Goal: Task Accomplishment & Management: Use online tool/utility

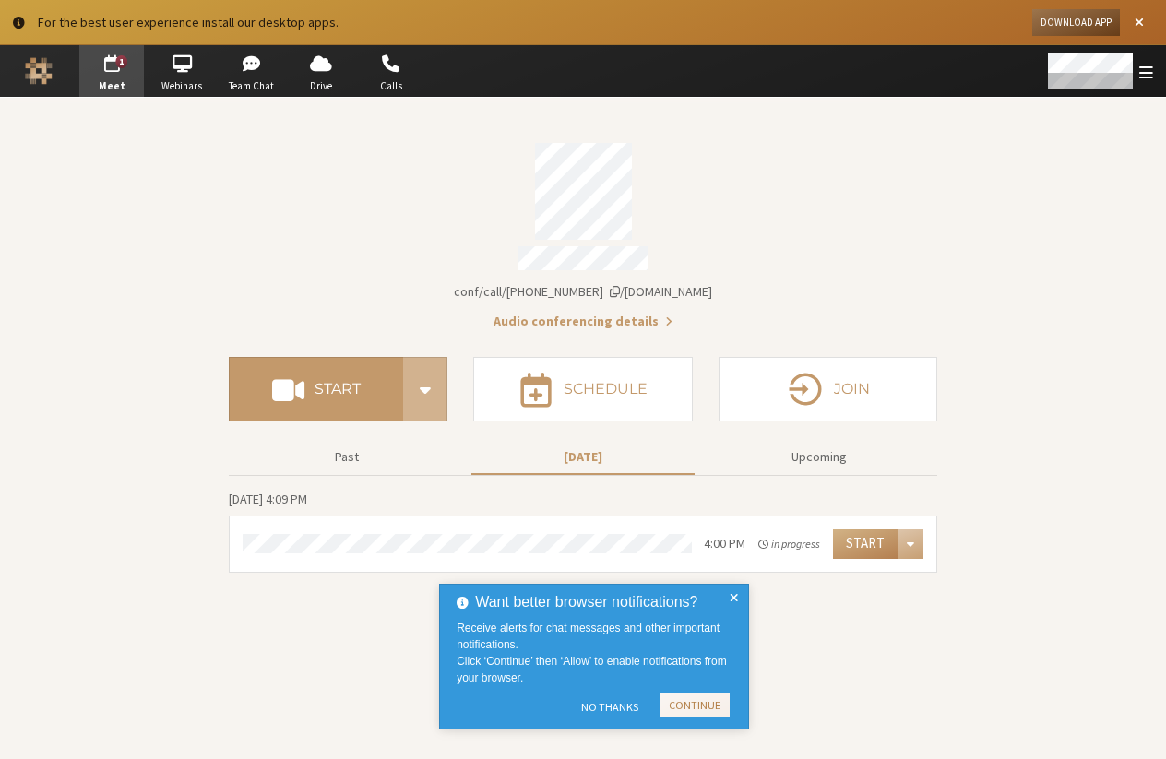
click at [663, 283] on span "iotum.callbridge.rocks/conf/call/8587695" at bounding box center [583, 291] width 258 height 17
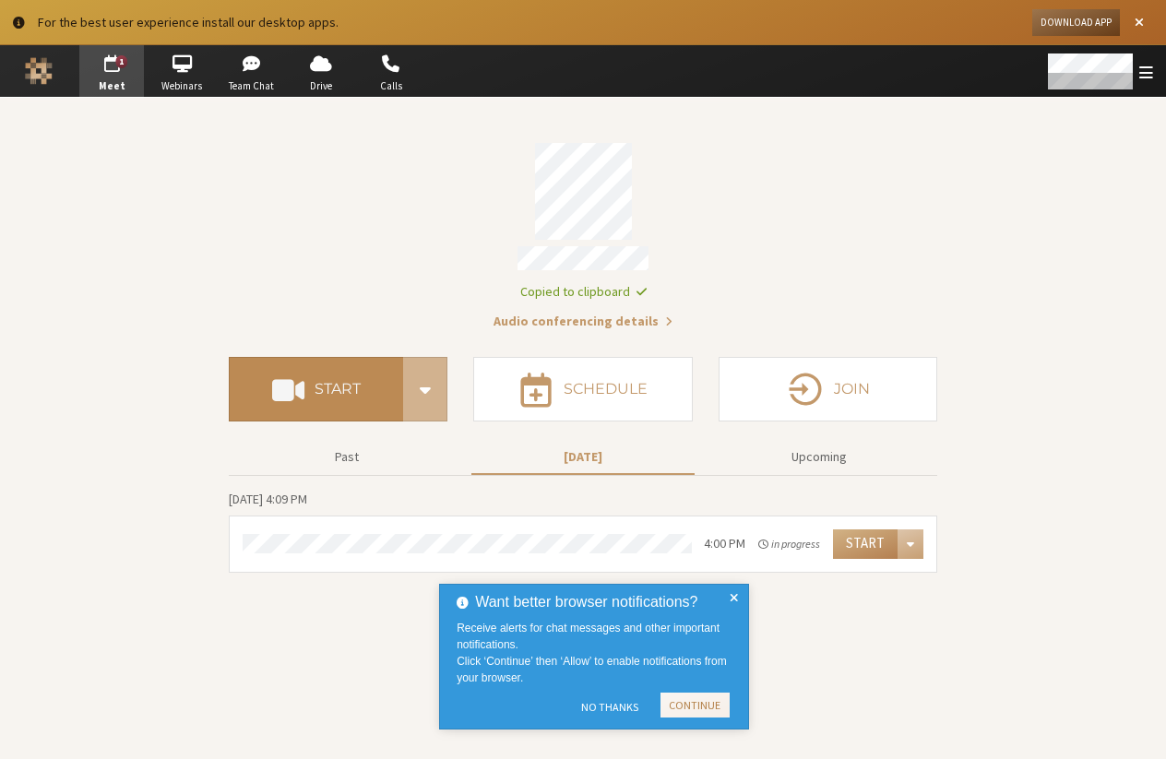
click at [357, 390] on button "Start" at bounding box center [316, 389] width 174 height 65
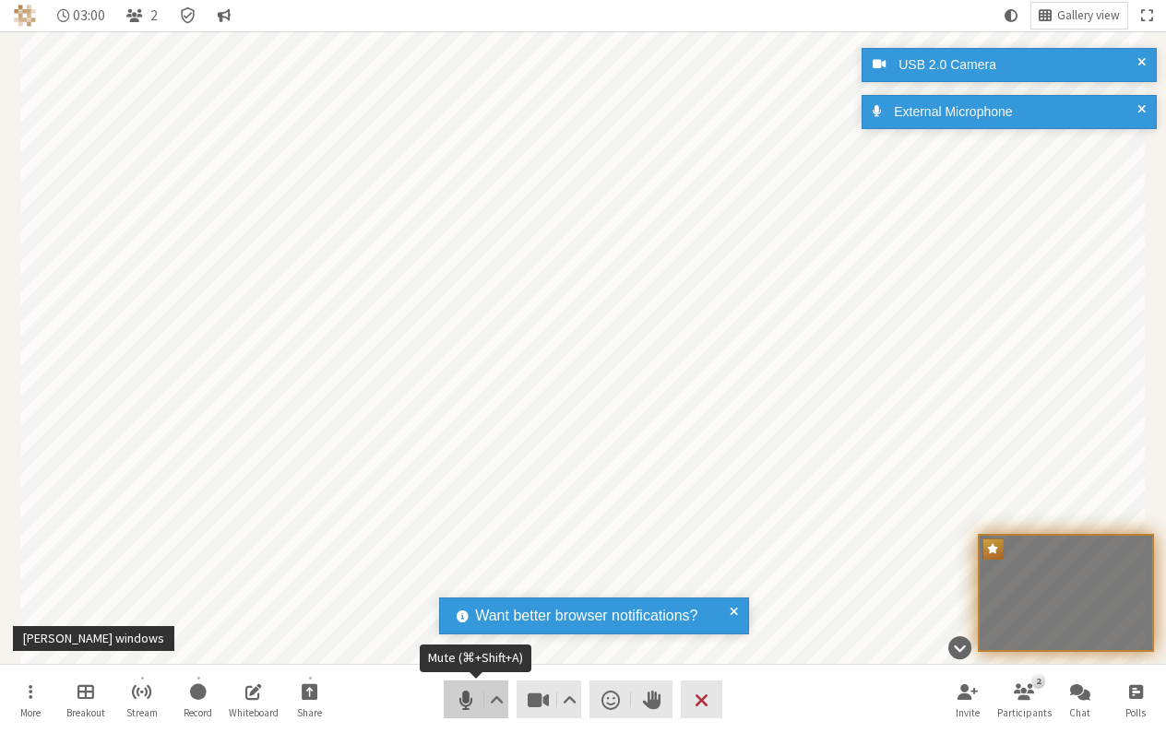
click at [458, 692] on span "Mute (⌘+Shift+A)" at bounding box center [466, 700] width 26 height 26
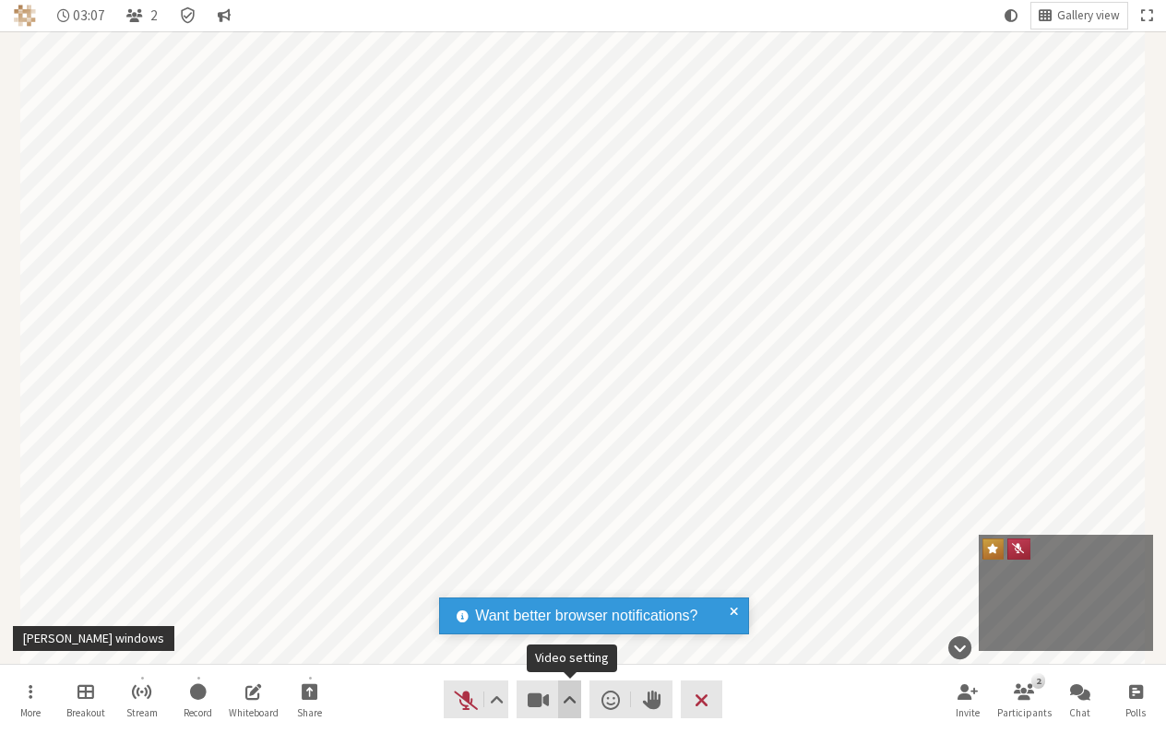
click at [558, 694] on button "Video setting" at bounding box center [569, 700] width 23 height 38
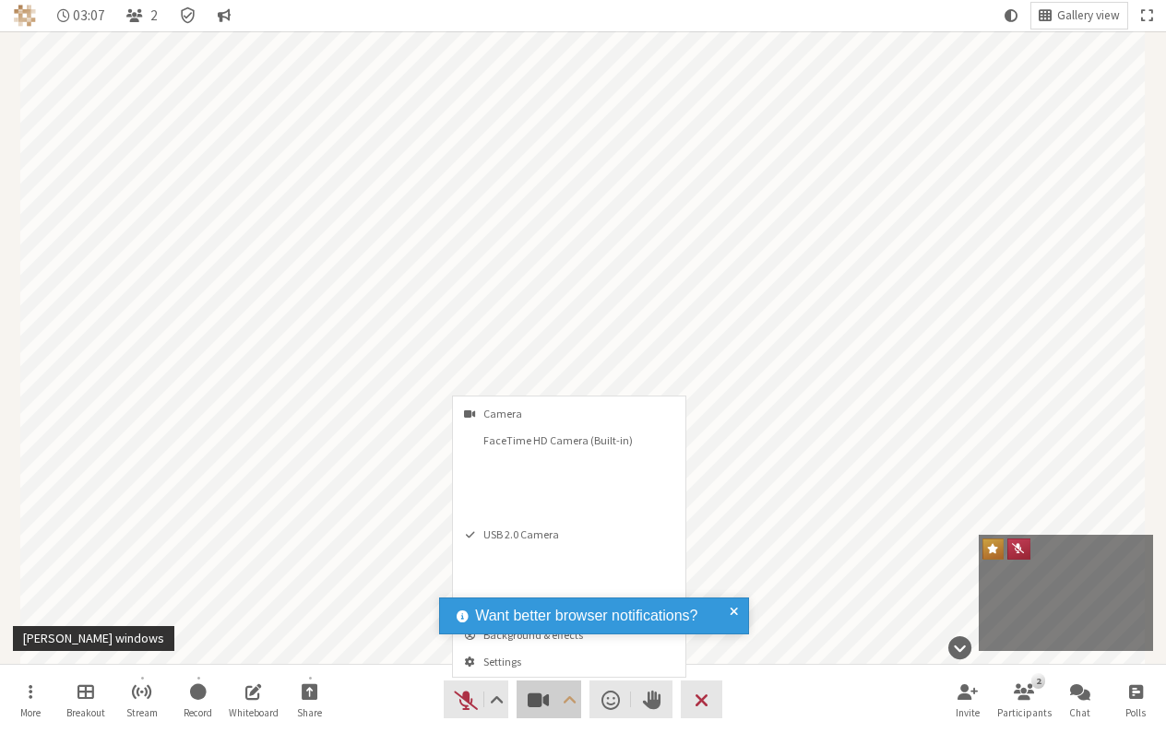
click at [549, 695] on span "Stop video (⌘+Shift+V)" at bounding box center [539, 700] width 26 height 26
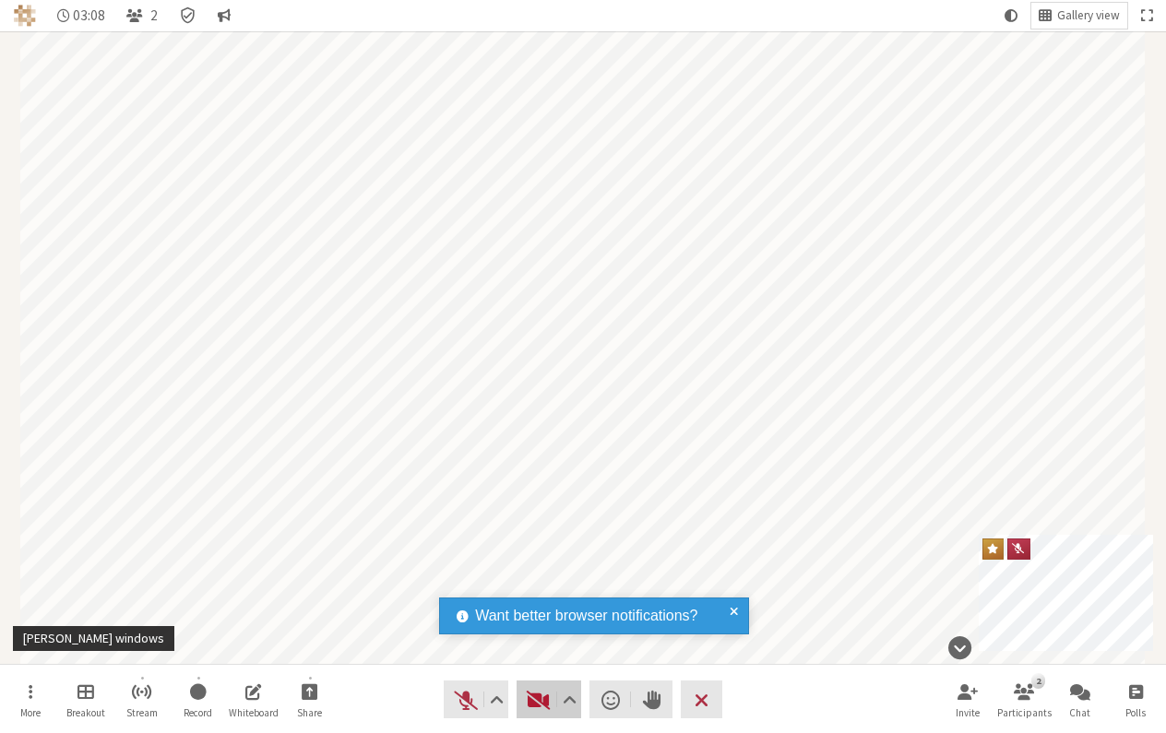
click at [547, 695] on span "Start video (⌘+Shift+V)" at bounding box center [539, 700] width 26 height 26
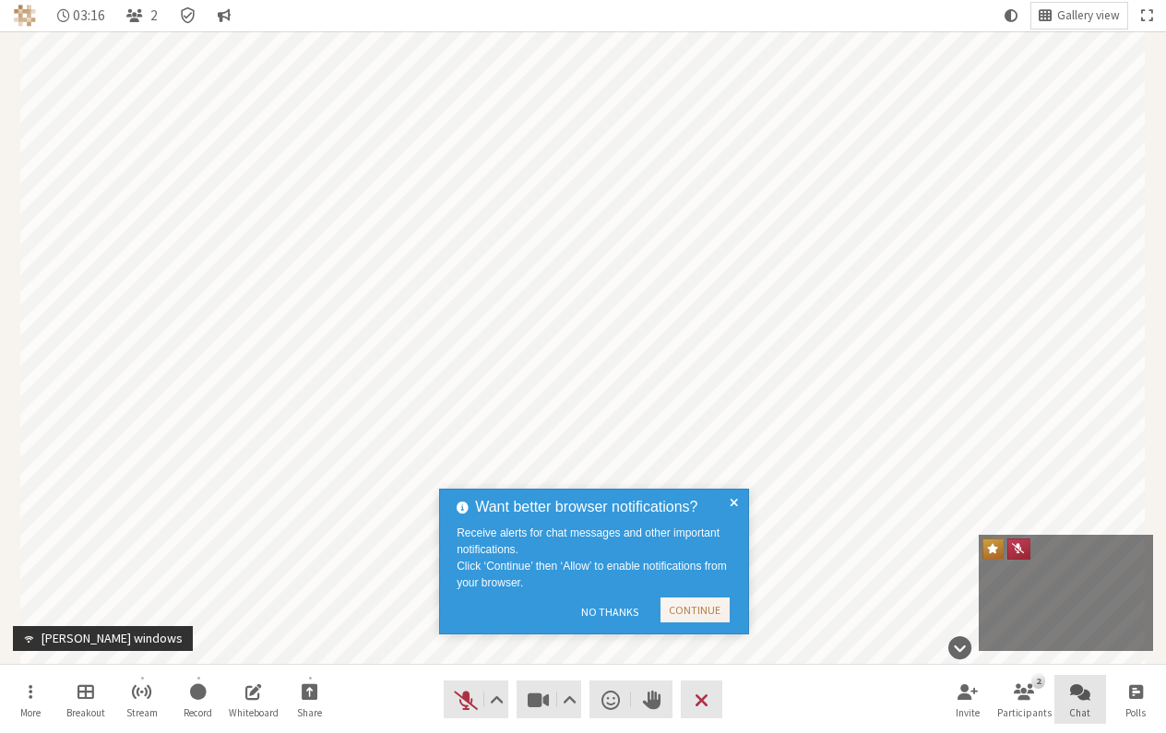
click at [1080, 709] on span "Chat" at bounding box center [1079, 712] width 21 height 11
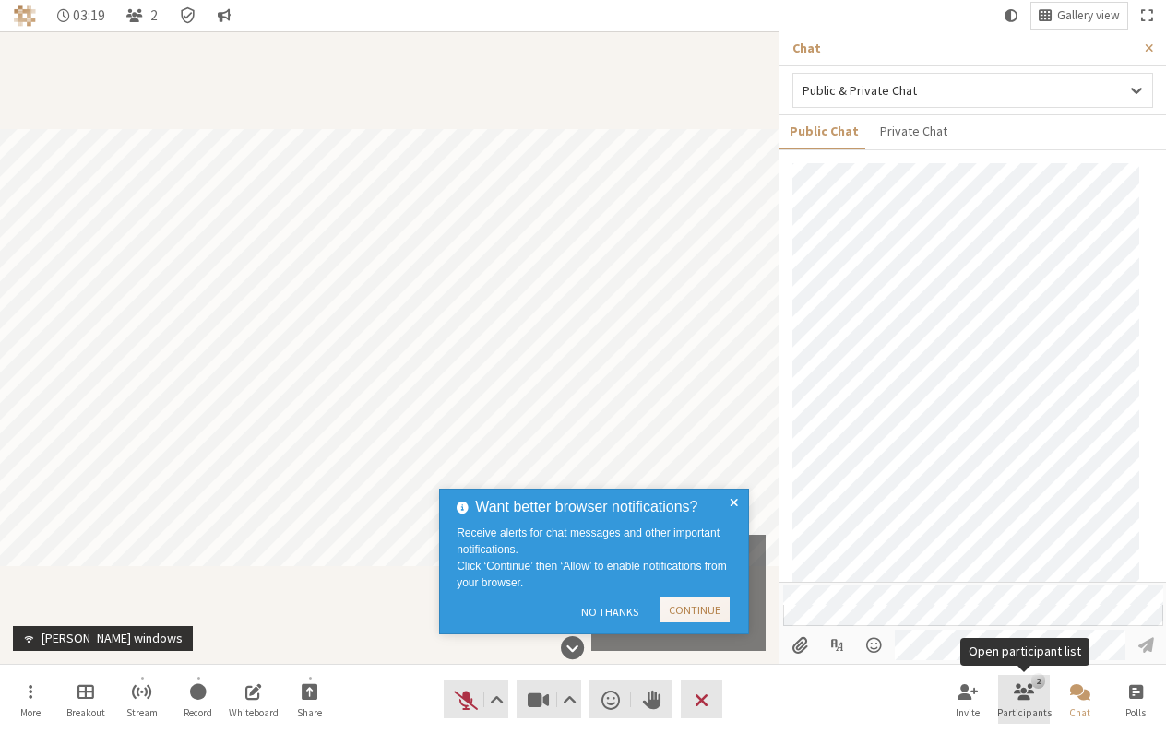
scroll to position [179, 0]
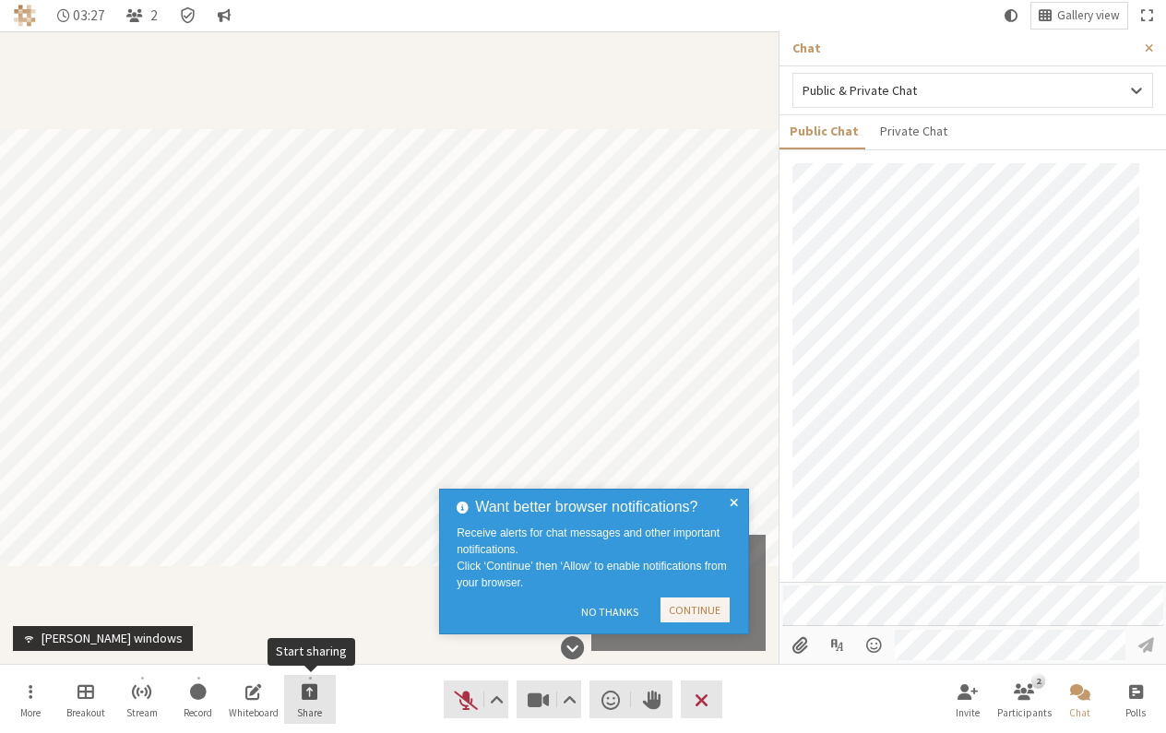
click at [292, 690] on button "Share" at bounding box center [310, 700] width 52 height 50
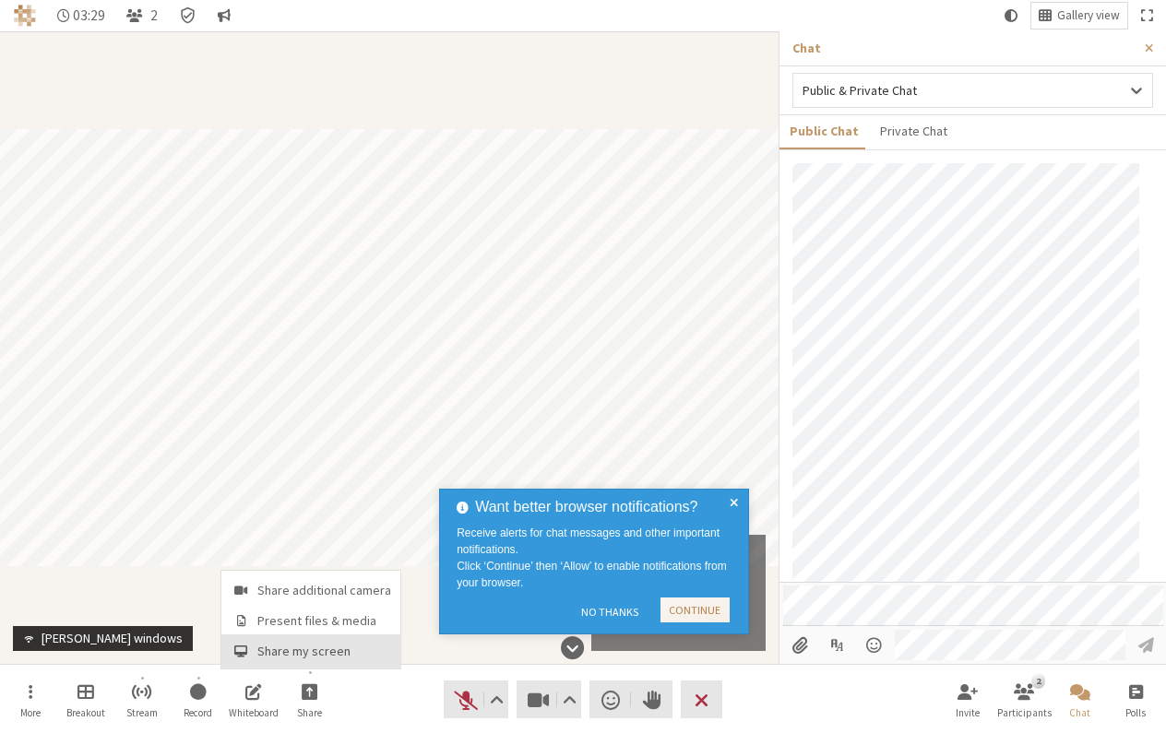
click at [322, 645] on span "Share my screen" at bounding box center [324, 652] width 134 height 14
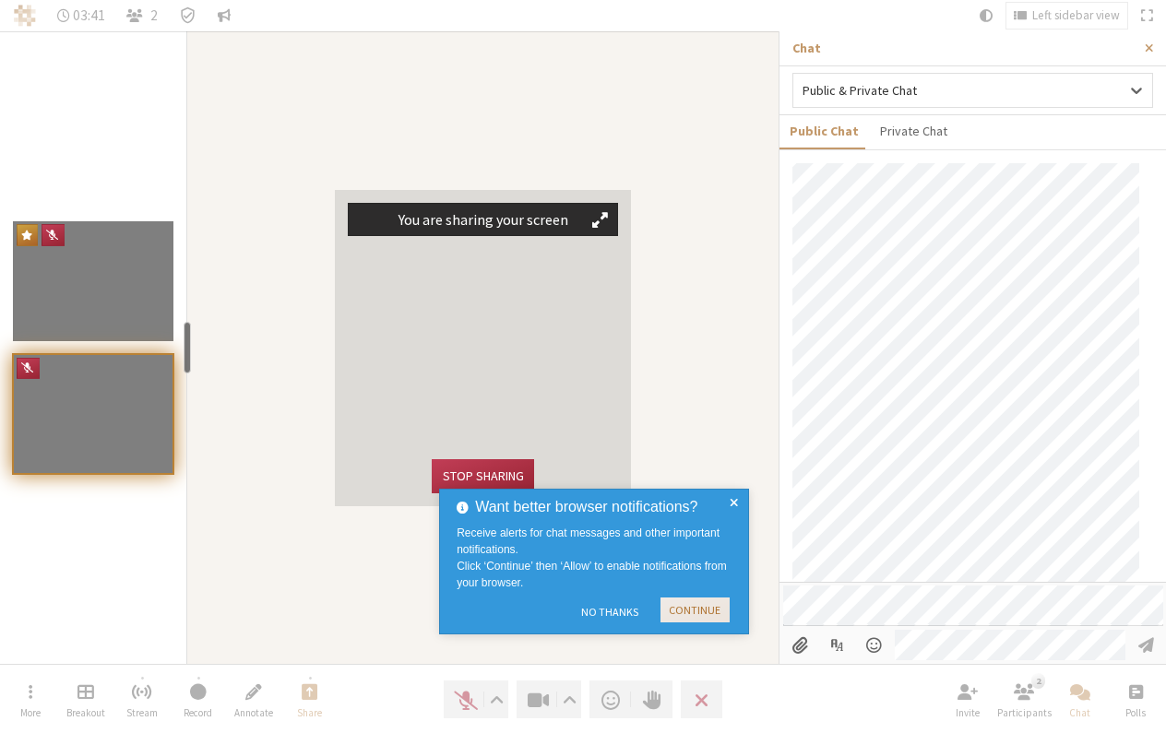
click at [706, 614] on button "Continue" at bounding box center [694, 610] width 69 height 25
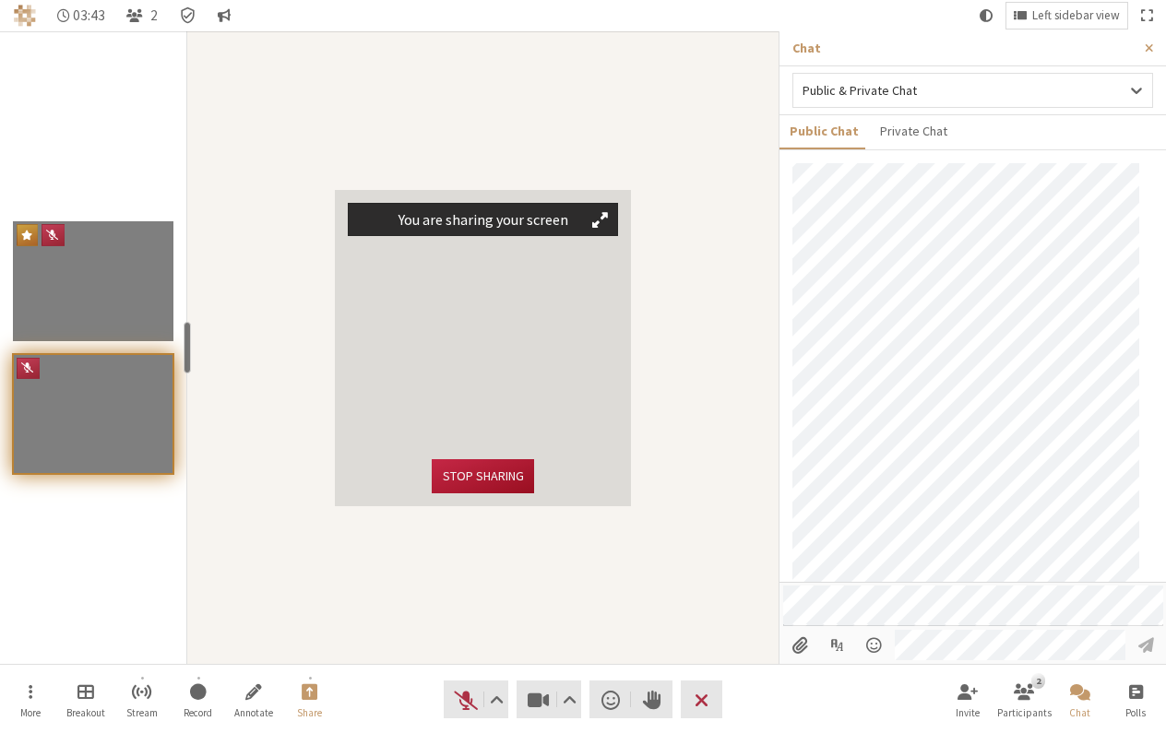
click at [508, 476] on button "Stop sharing" at bounding box center [482, 476] width 101 height 34
